Goal: Task Accomplishment & Management: Manage account settings

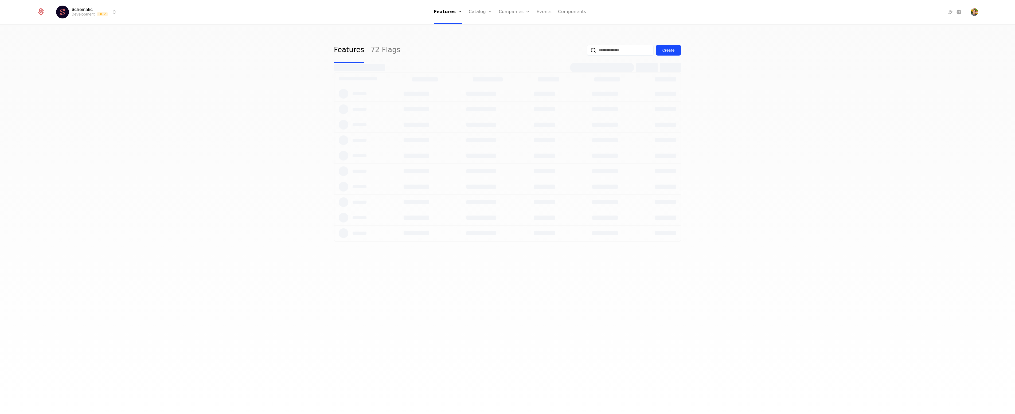
select select "**"
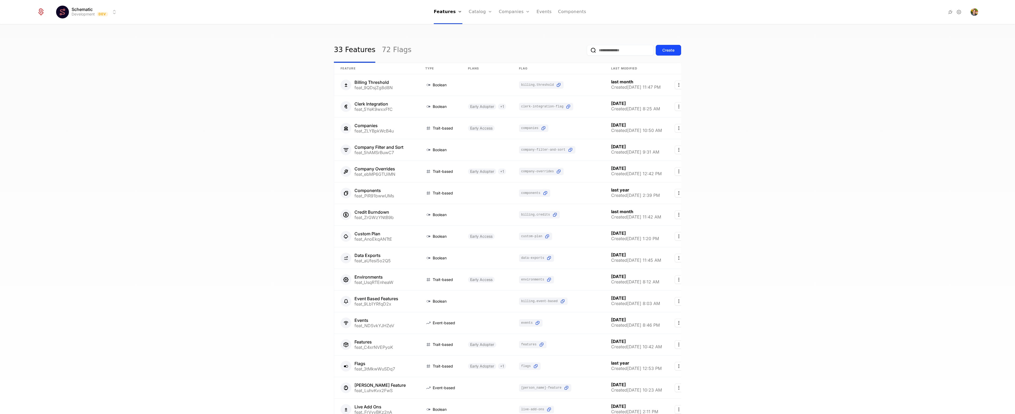
click at [681, 50] on div "33 Features 72 Flags Create Feature Type Plans Flag Last Modified Billing Thres…" at bounding box center [507, 221] width 1015 height 392
click at [674, 49] on button "Create" at bounding box center [668, 50] width 25 height 11
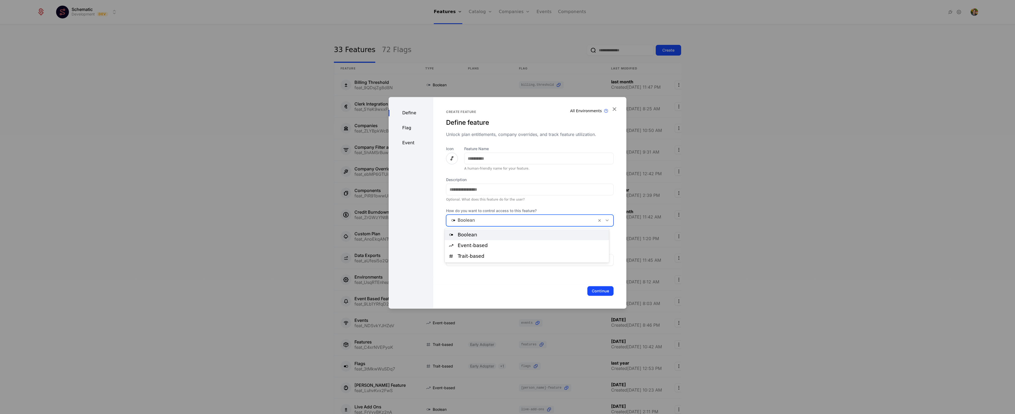
click at [471, 219] on div at bounding box center [521, 220] width 143 height 7
click at [495, 256] on div "Trait-based" at bounding box center [532, 256] width 148 height 5
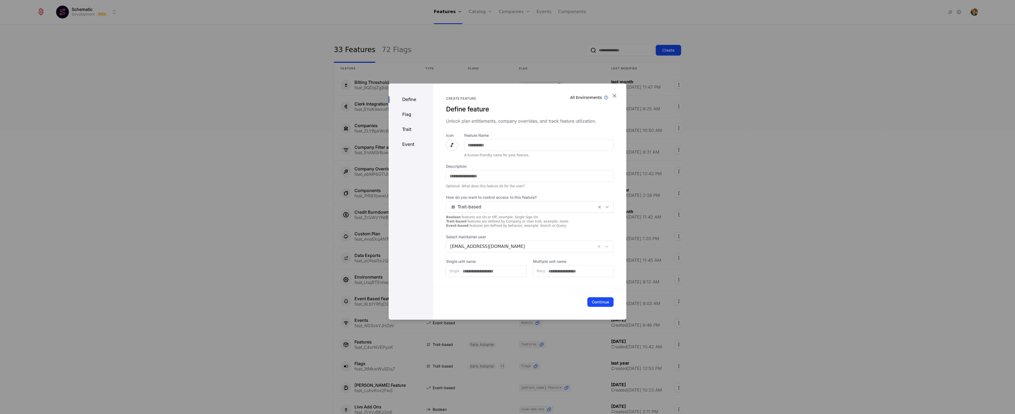
click at [407, 129] on div "Trait" at bounding box center [411, 129] width 45 height 6
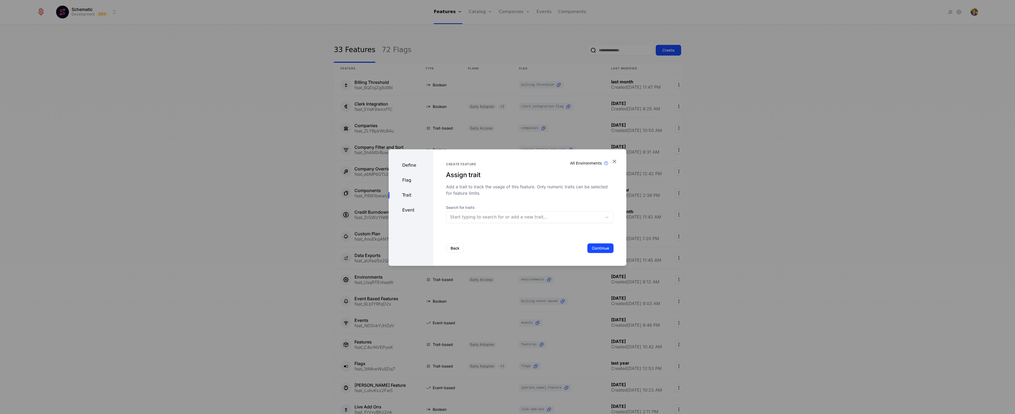
click at [550, 183] on div "Create feature Assign trait Add a trait to track the usage of this feature. Onl…" at bounding box center [530, 179] width 168 height 34
click at [498, 216] on div at bounding box center [524, 216] width 148 height 7
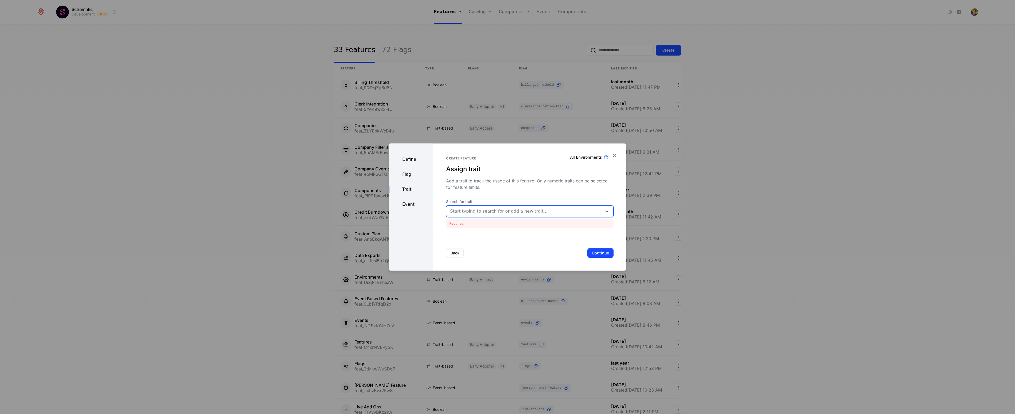
click at [508, 208] on div at bounding box center [524, 211] width 148 height 7
drag, startPoint x: 513, startPoint y: 192, endPoint x: 749, endPoint y: 169, distance: 237.1
click at [514, 192] on div "Create feature Assign trait Add a trait to track the usage of this feature. Onl…" at bounding box center [530, 192] width 168 height 72
click at [779, 169] on div at bounding box center [507, 207] width 1015 height 414
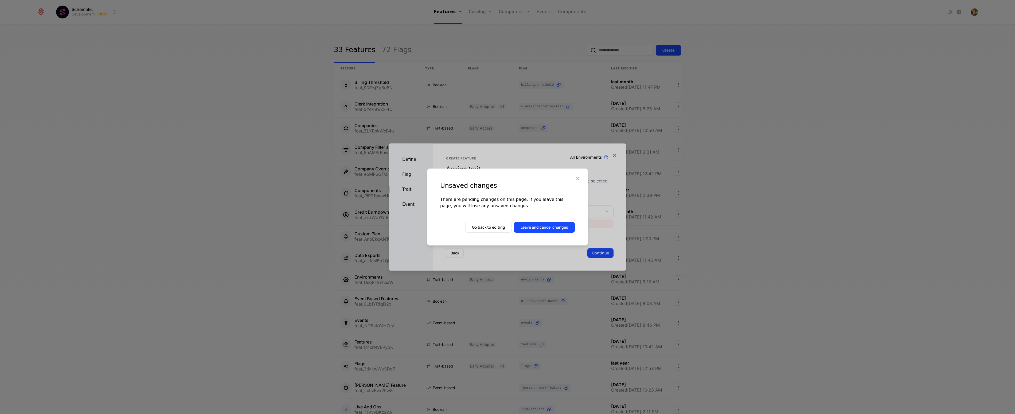
click at [558, 225] on button "Leave and cancel changes" at bounding box center [544, 227] width 61 height 11
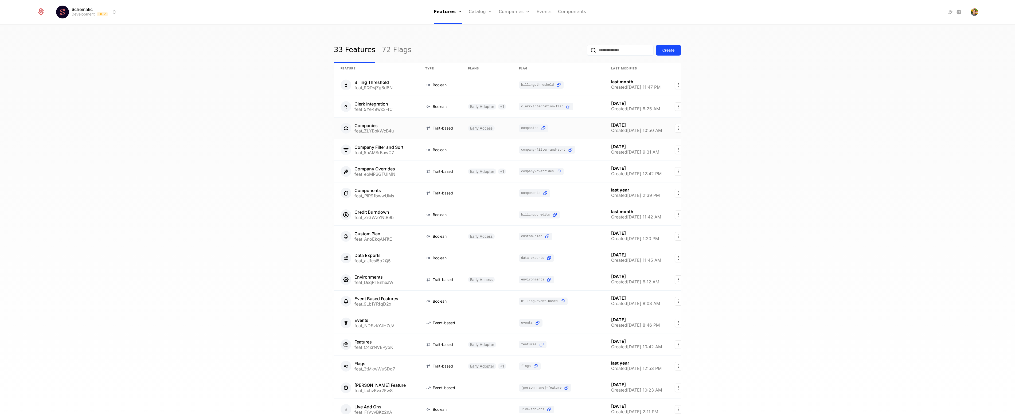
click at [462, 127] on link at bounding box center [487, 128] width 51 height 21
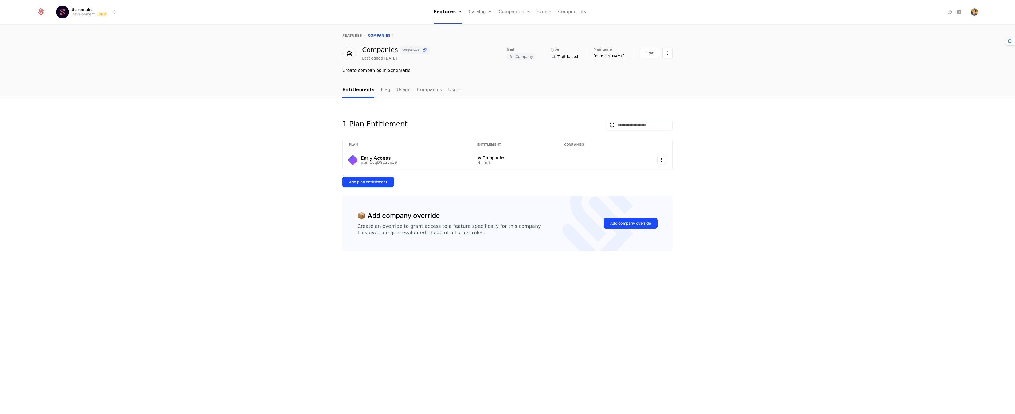
click at [399, 117] on div "1 Plan Entitlement" at bounding box center [508, 120] width 330 height 19
click at [380, 184] on div "Add plan entitlement" at bounding box center [368, 181] width 38 height 5
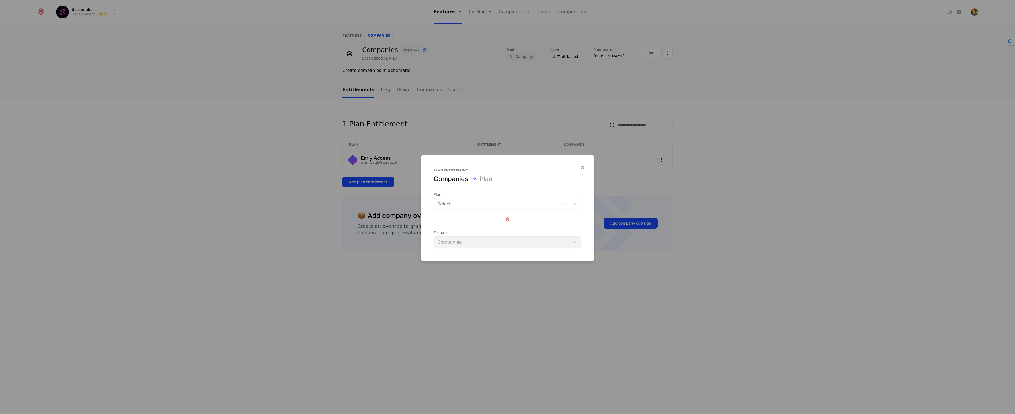
click at [461, 204] on div at bounding box center [497, 203] width 118 height 7
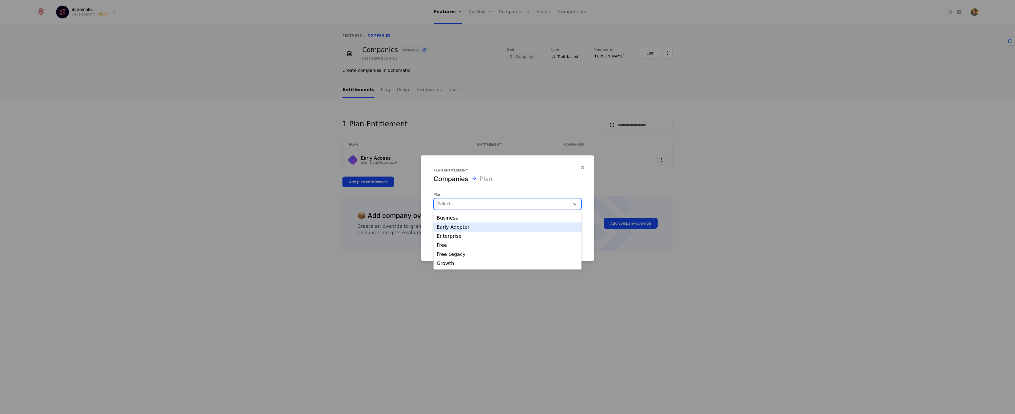
click at [477, 227] on div "Early Adopter" at bounding box center [508, 227] width 142 height 5
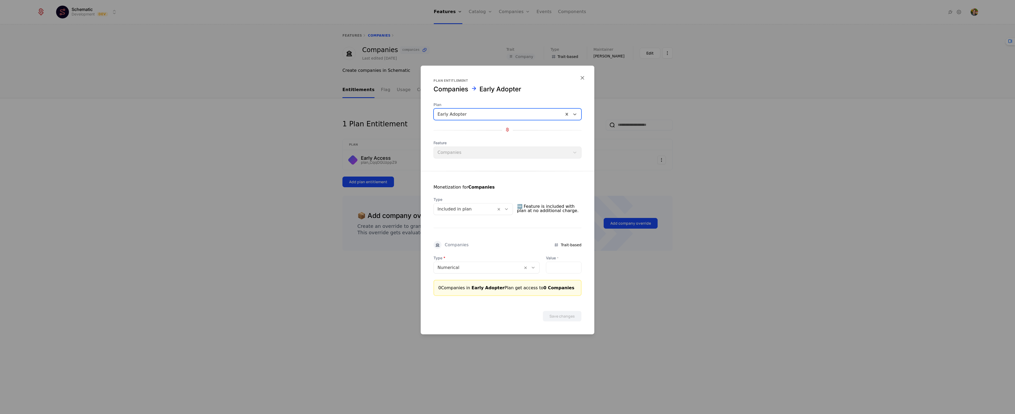
click at [465, 268] on div at bounding box center [478, 267] width 81 height 7
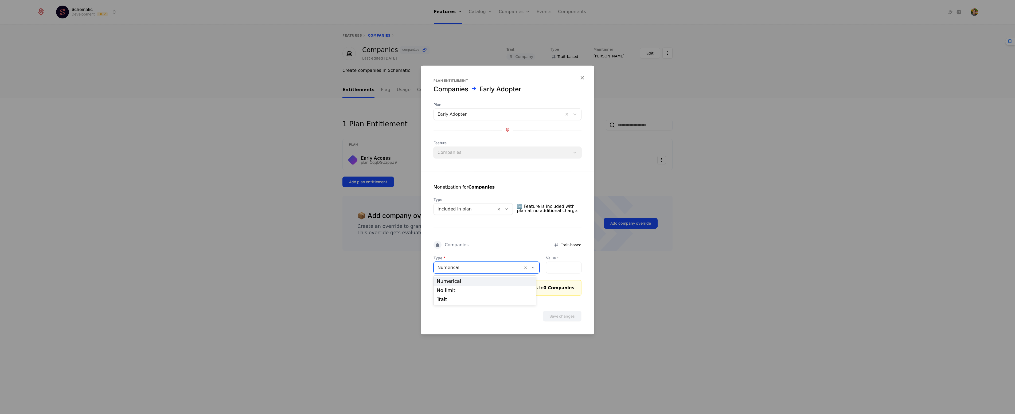
click at [486, 244] on div "Companies Trait-based" at bounding box center [508, 245] width 148 height 8
click at [478, 266] on div at bounding box center [478, 267] width 81 height 7
click at [478, 290] on div "No limit" at bounding box center [485, 290] width 96 height 5
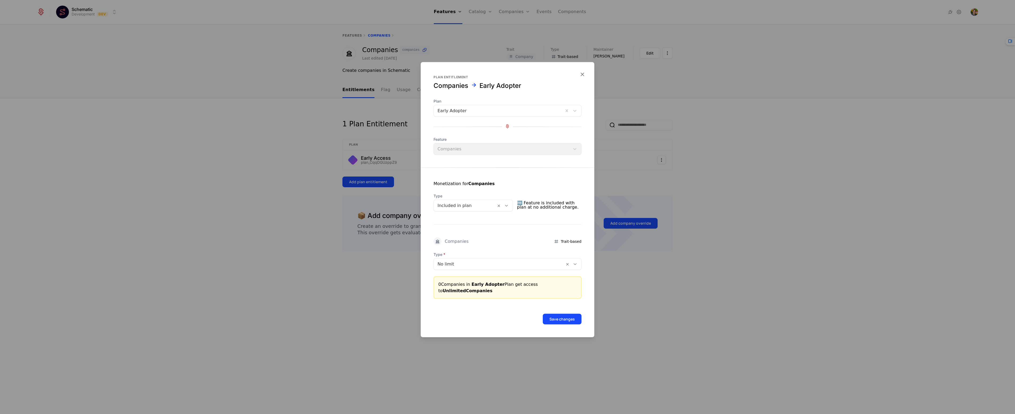
click at [480, 247] on div "Monetization for Companies Type Included in plan 🆓 Feature is included with pla…" at bounding box center [508, 233] width 174 height 131
drag, startPoint x: 460, startPoint y: 267, endPoint x: 457, endPoint y: 288, distance: 21.3
click at [460, 267] on div at bounding box center [499, 263] width 123 height 7
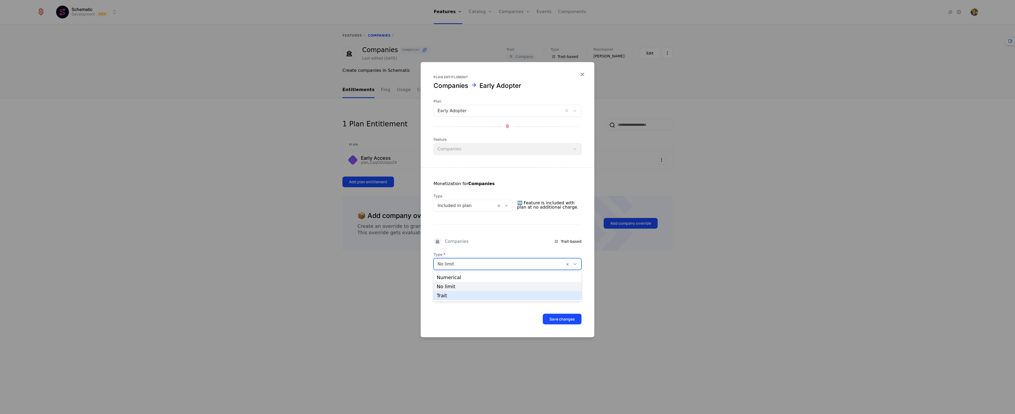
click at [458, 295] on div "Trait" at bounding box center [508, 295] width 142 height 5
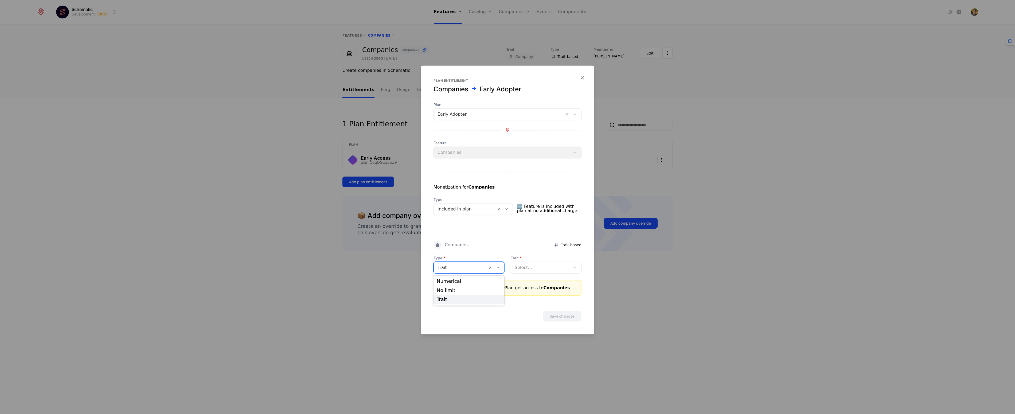
click at [469, 262] on div "Trait" at bounding box center [469, 268] width 71 height 12
click at [465, 199] on span "Type" at bounding box center [473, 199] width 79 height 5
click at [455, 183] on div "Monetization for Companies Type Included in plan 🆓 Feature is included with pla…" at bounding box center [508, 233] width 174 height 125
click at [469, 211] on div at bounding box center [465, 208] width 55 height 7
click at [492, 205] on div at bounding box center [465, 208] width 55 height 7
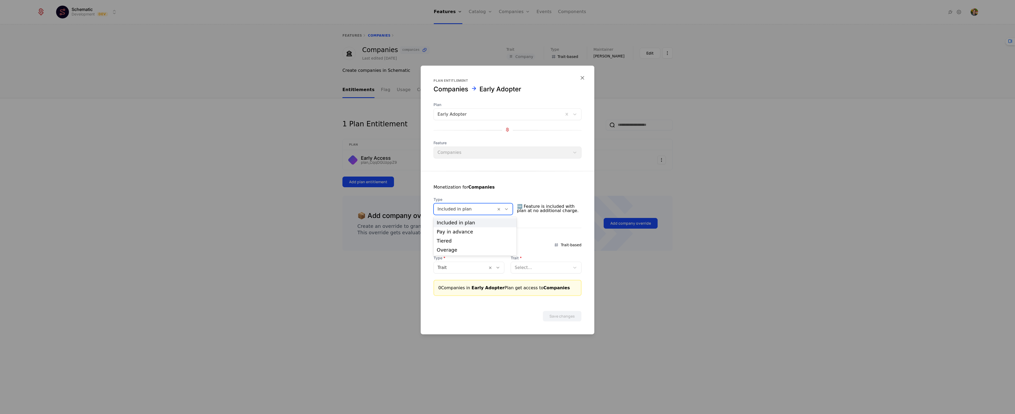
click at [493, 201] on span "Type" at bounding box center [473, 199] width 79 height 5
click at [465, 272] on div "Trait" at bounding box center [461, 268] width 54 height 10
click at [457, 269] on div at bounding box center [461, 267] width 46 height 7
click at [484, 245] on div "Companies Trait-based" at bounding box center [508, 245] width 148 height 8
click at [474, 211] on div at bounding box center [465, 208] width 55 height 7
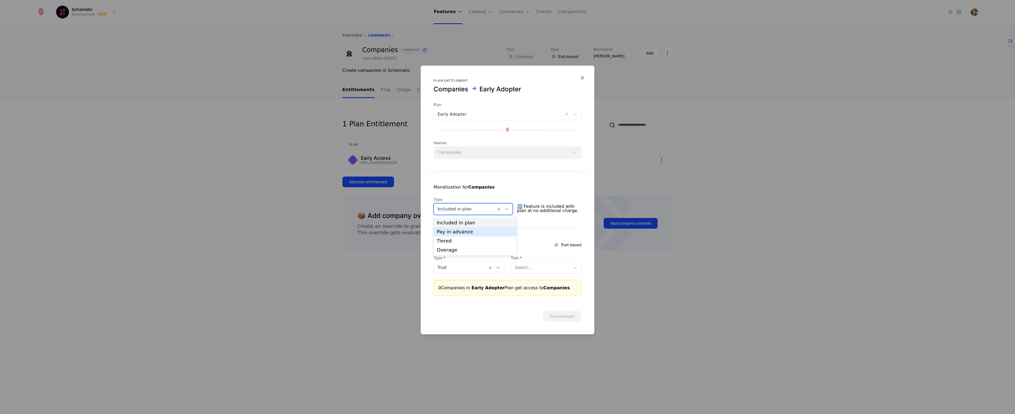
click at [455, 234] on div "Pay in advance" at bounding box center [475, 231] width 83 height 9
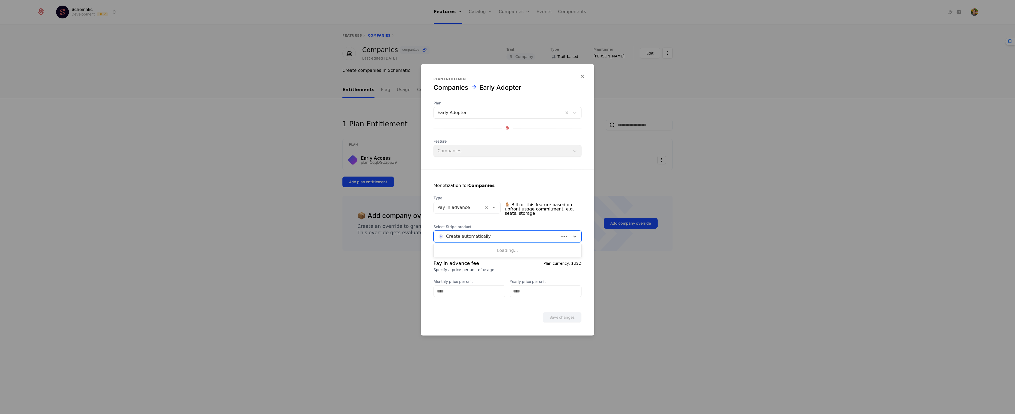
click at [506, 231] on div "Create automatically" at bounding box center [508, 237] width 148 height 12
click at [550, 204] on span "🪑 Bill for this feature based on upfront usage commitment, e.g. seats, storage" at bounding box center [543, 209] width 77 height 17
drag, startPoint x: 465, startPoint y: 201, endPoint x: 464, endPoint y: 206, distance: 5.7
click at [465, 201] on div "Type Pay in advance" at bounding box center [467, 204] width 67 height 18
click at [464, 206] on div at bounding box center [459, 207] width 42 height 7
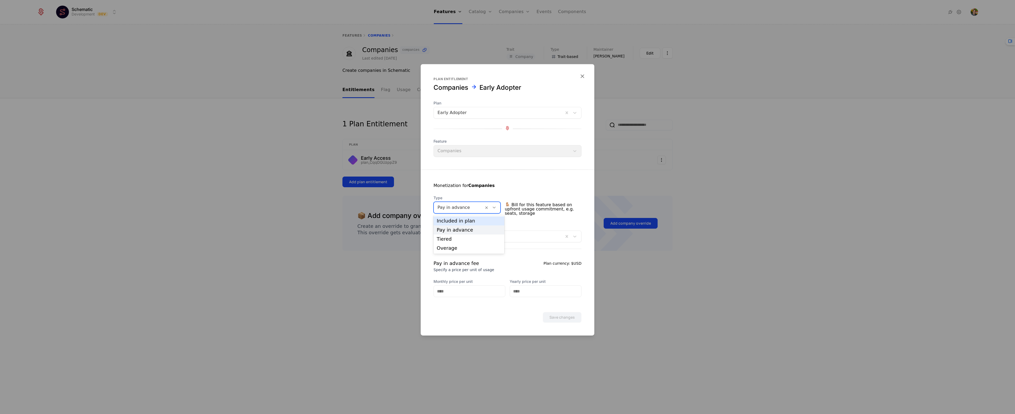
click at [458, 219] on div "Included in plan" at bounding box center [469, 221] width 64 height 5
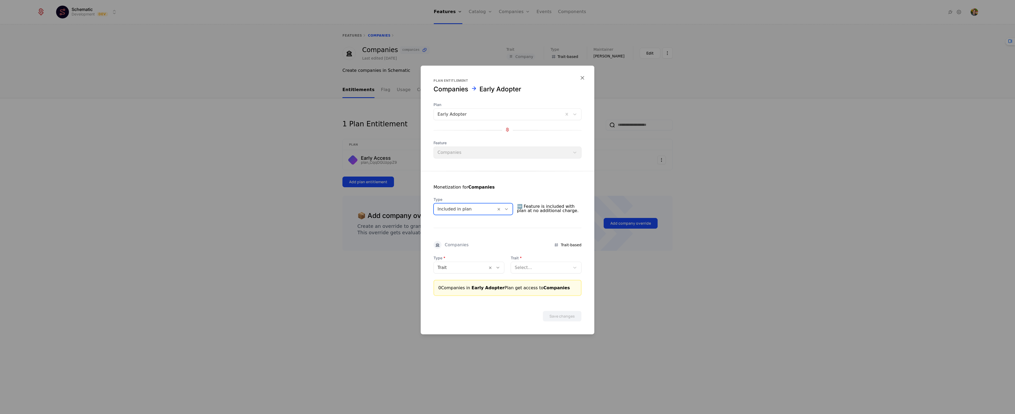
click at [478, 269] on div at bounding box center [461, 267] width 46 height 7
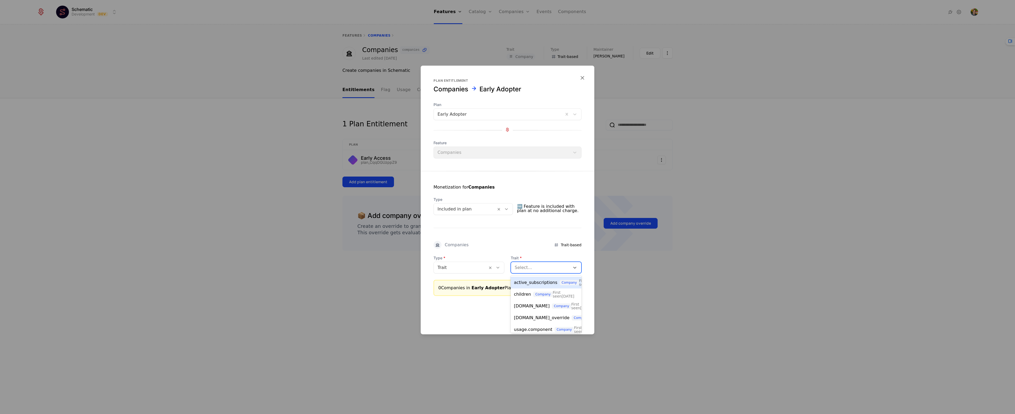
click at [523, 268] on div at bounding box center [541, 267] width 52 height 7
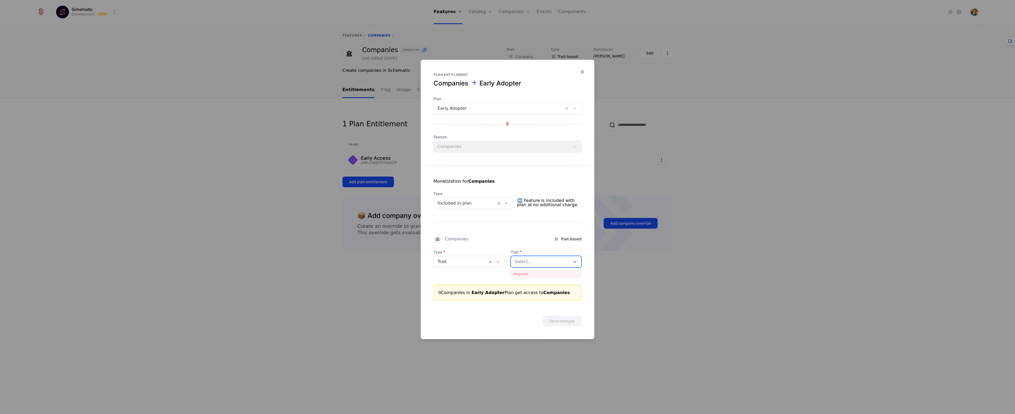
click at [514, 261] on div "Select..." at bounding box center [540, 262] width 59 height 10
drag, startPoint x: 525, startPoint y: 258, endPoint x: 496, endPoint y: 258, distance: 28.6
click at [513, 258] on div "Select..." at bounding box center [540, 262] width 59 height 10
click at [473, 258] on div at bounding box center [461, 261] width 46 height 7
click at [452, 197] on div "Type Included in plan" at bounding box center [473, 200] width 79 height 18
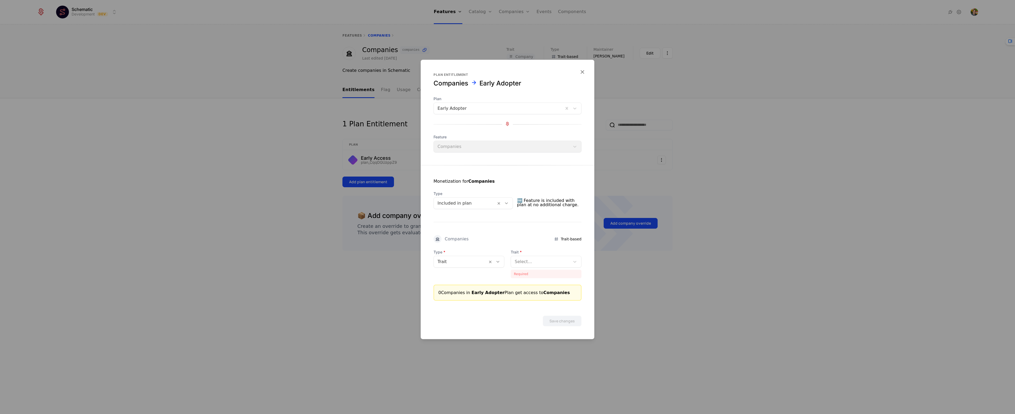
click at [453, 200] on div at bounding box center [465, 203] width 55 height 7
click at [459, 224] on div "Pay in advance" at bounding box center [475, 226] width 77 height 5
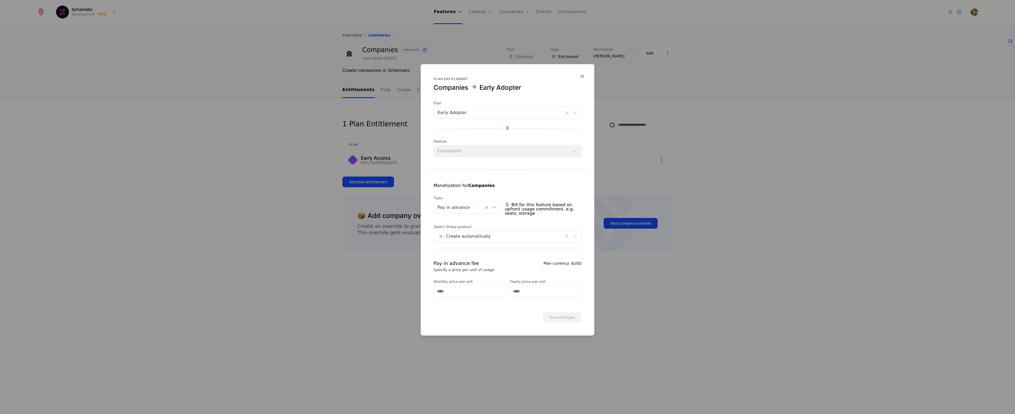
drag, startPoint x: 523, startPoint y: 251, endPoint x: 519, endPoint y: 251, distance: 4.0
click at [522, 251] on div "Select Stripe product Create automatically Pay in advance fee Specify a price p…" at bounding box center [508, 260] width 148 height 73
click at [456, 202] on div "Pay in advance" at bounding box center [467, 208] width 67 height 12
click at [455, 237] on div "Tiered" at bounding box center [469, 239] width 64 height 5
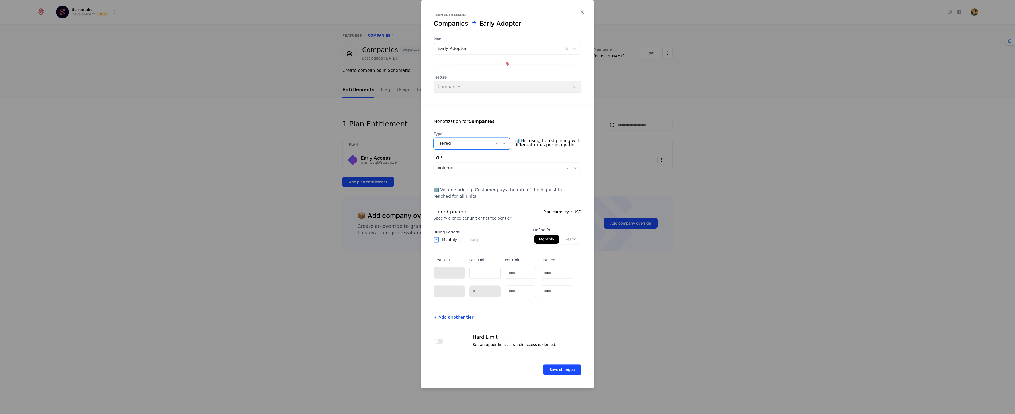
click at [518, 207] on div "Type Volume ℹ️ Volume pricing: Customer pays the rate of the highest tier reach…" at bounding box center [508, 249] width 148 height 200
click at [462, 229] on span "Billing Periods" at bounding box center [456, 231] width 45 height 5
click at [453, 143] on div at bounding box center [464, 143] width 52 height 7
click at [457, 182] on div "Overage" at bounding box center [474, 184] width 74 height 5
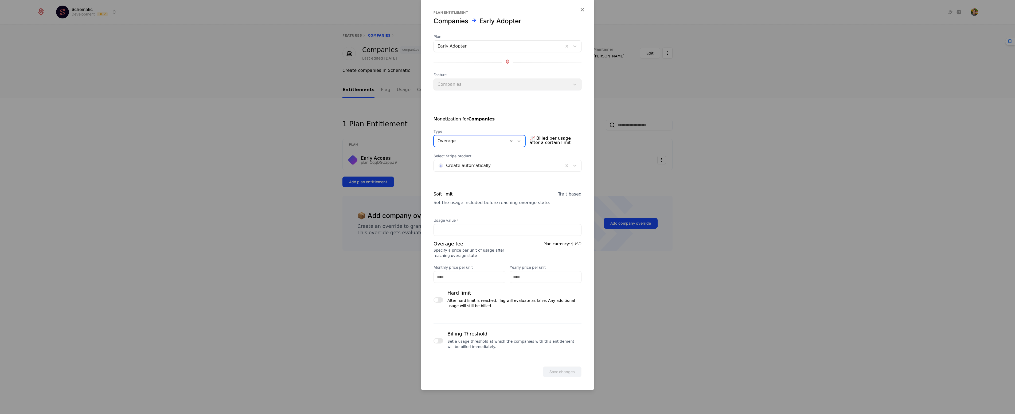
click at [464, 133] on span "Type" at bounding box center [480, 131] width 92 height 5
click at [464, 137] on div at bounding box center [471, 140] width 67 height 7
click at [451, 175] on div "Tiered" at bounding box center [481, 172] width 89 height 5
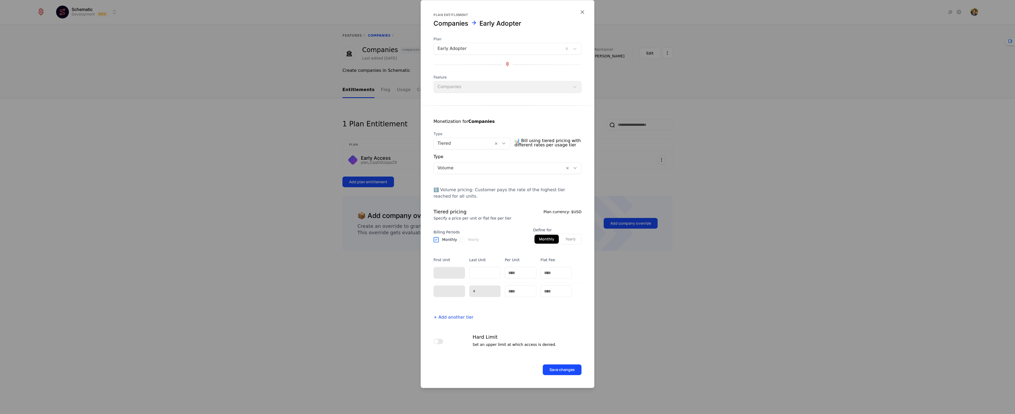
drag, startPoint x: 444, startPoint y: 349, endPoint x: 442, endPoint y: 346, distance: 3.0
click at [443, 347] on div "Hard Limit Set an upper limit at which access is denied." at bounding box center [508, 341] width 148 height 16
drag, startPoint x: 440, startPoint y: 342, endPoint x: 463, endPoint y: 336, distance: 23.5
click at [440, 342] on button "button" at bounding box center [439, 341] width 10 height 5
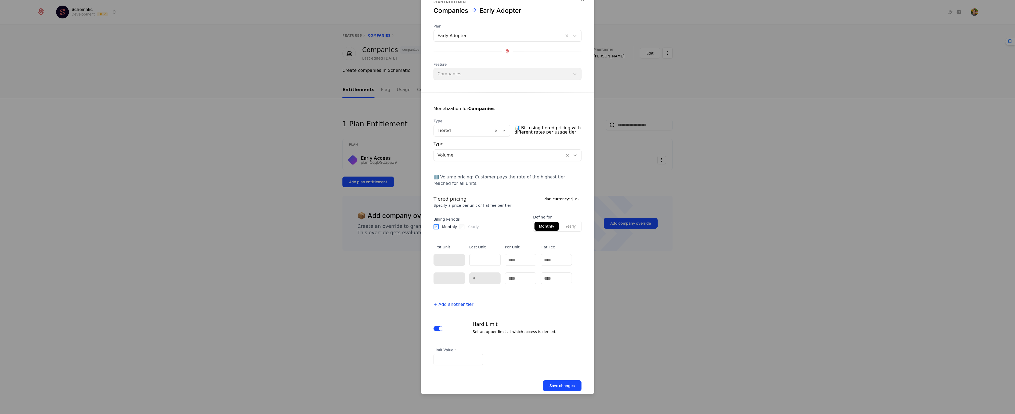
scroll to position [15, 0]
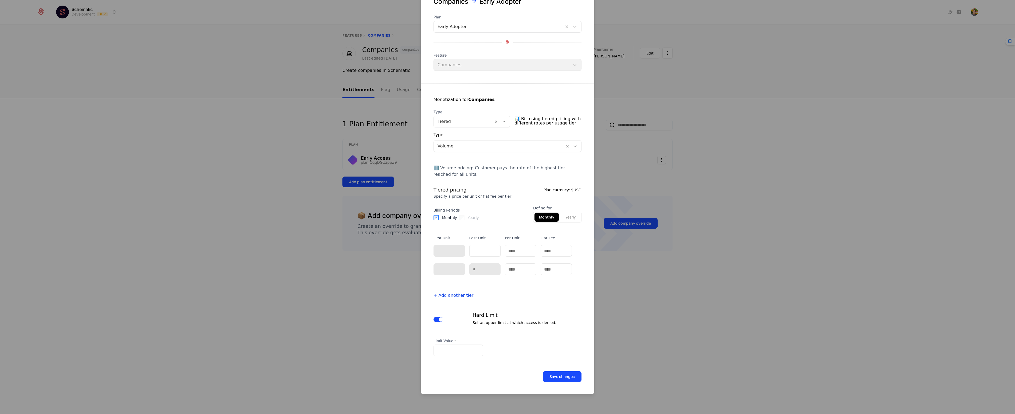
click at [466, 343] on div "Limit Value *" at bounding box center [459, 347] width 50 height 18
click at [671, 300] on div at bounding box center [507, 207] width 1015 height 414
